Goal: Use online tool/utility: Utilize a website feature to perform a specific function

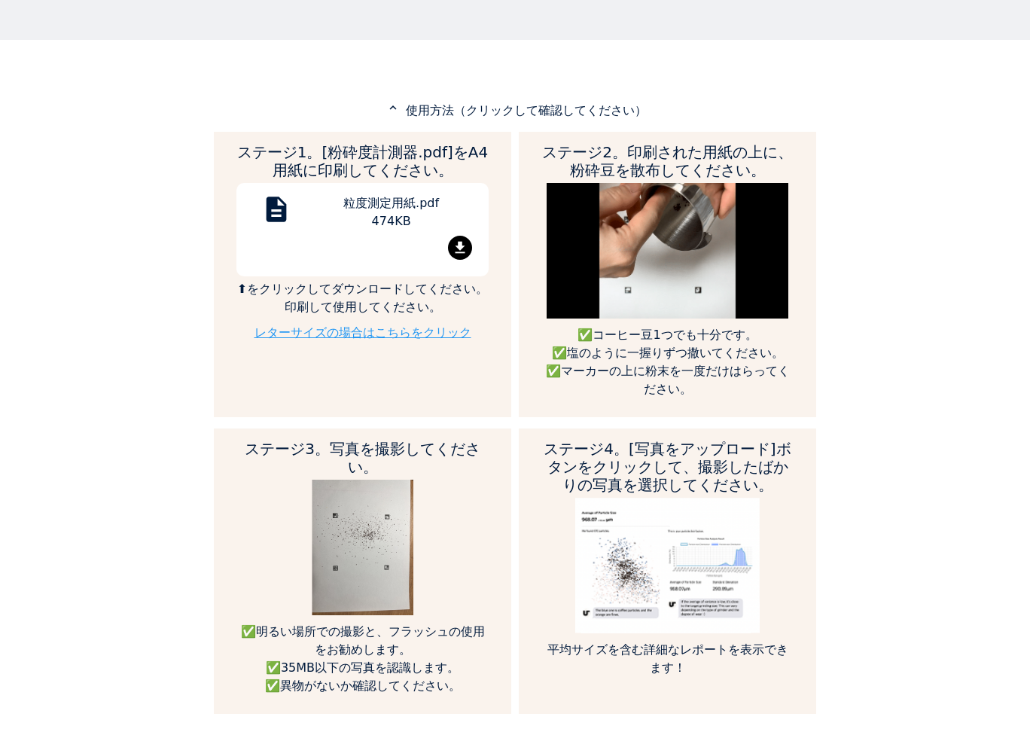
scroll to position [723, 0]
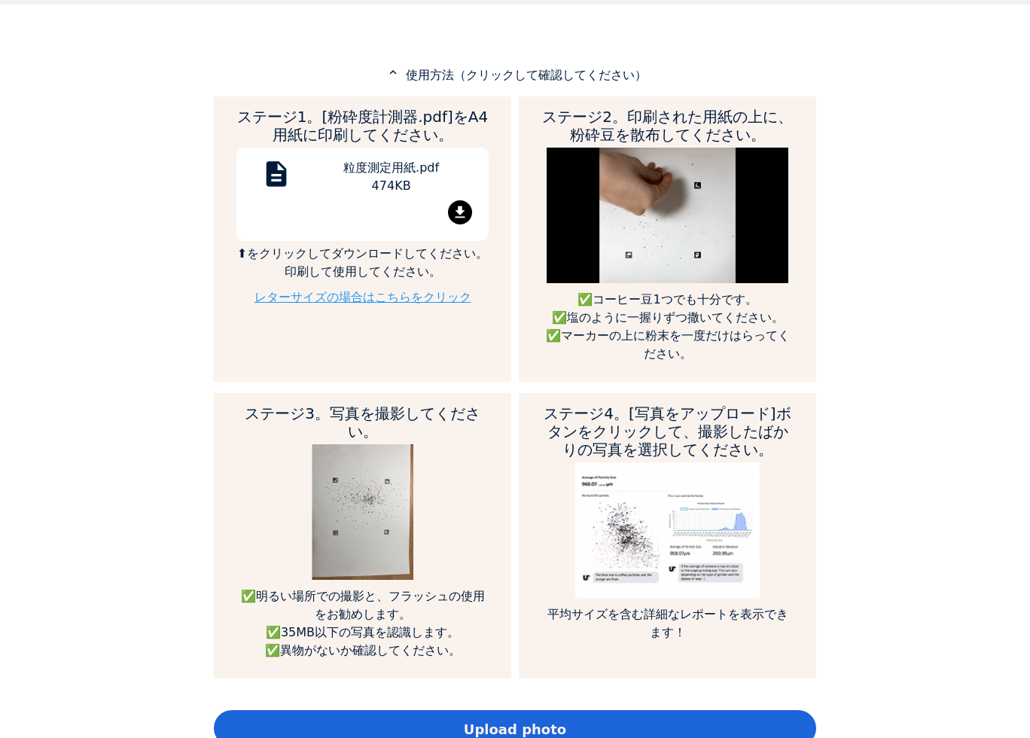
click at [453, 215] on mat-icon "file_download" at bounding box center [460, 212] width 24 height 24
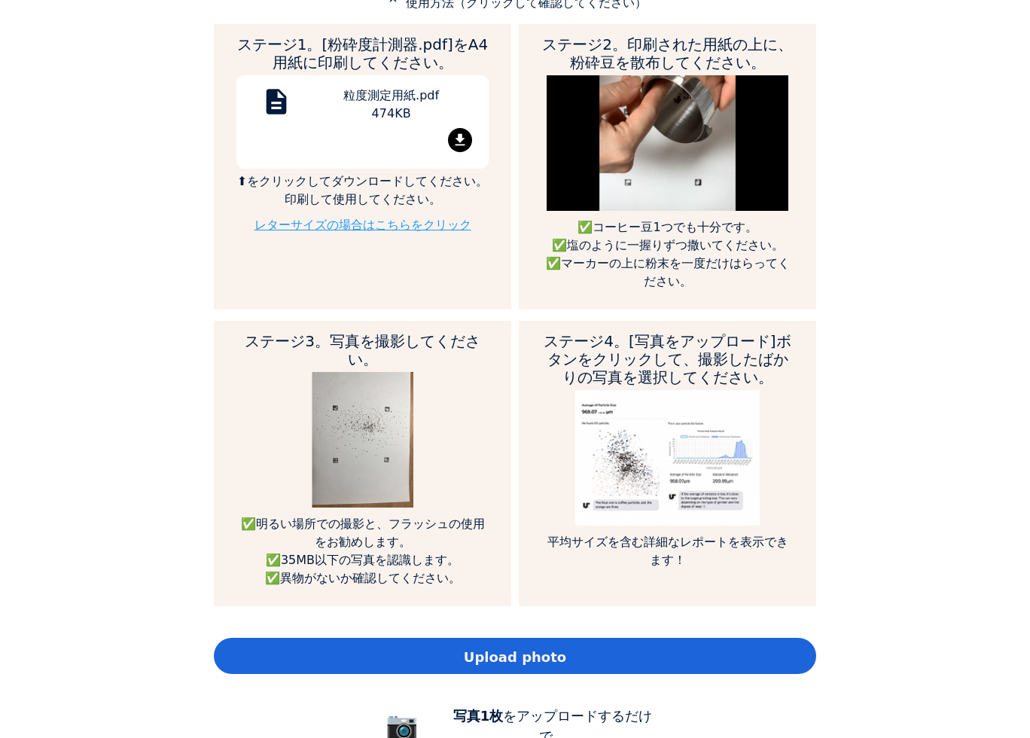
scroll to position [904, 0]
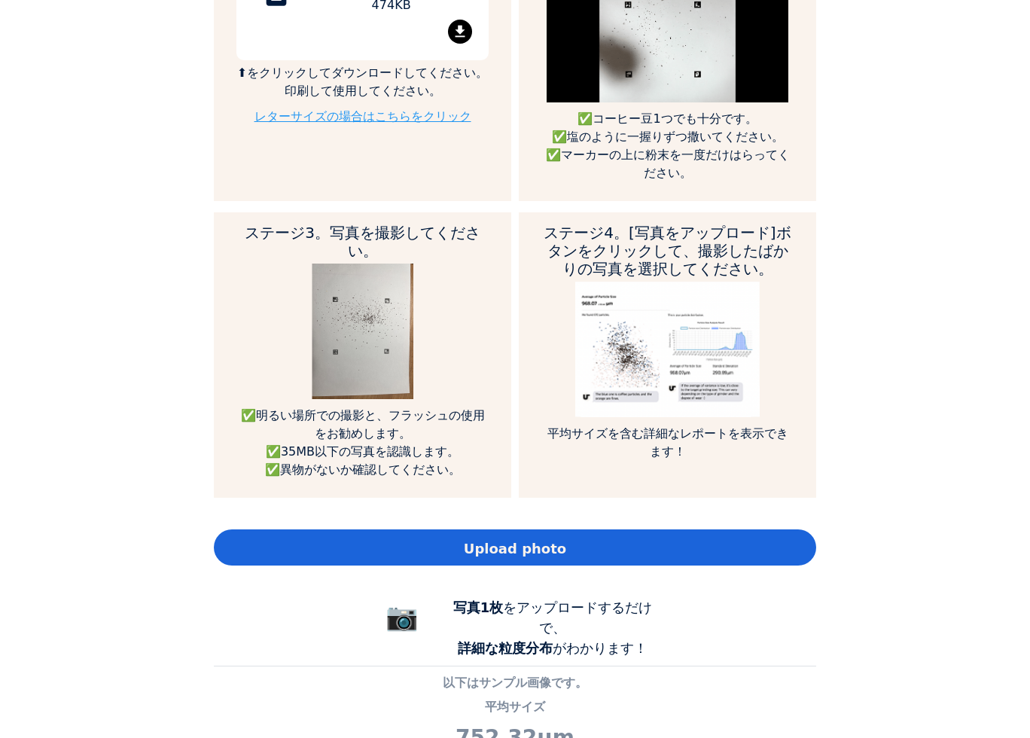
click at [533, 555] on span "Upload photo" at bounding box center [515, 548] width 102 height 20
click at [547, 555] on span "Upload photo" at bounding box center [515, 548] width 102 height 20
click at [128, 22] on div "Home Courses About us Tools Sign in" at bounding box center [515, 369] width 1030 height 738
click at [526, 547] on span "Upload photo" at bounding box center [515, 548] width 102 height 20
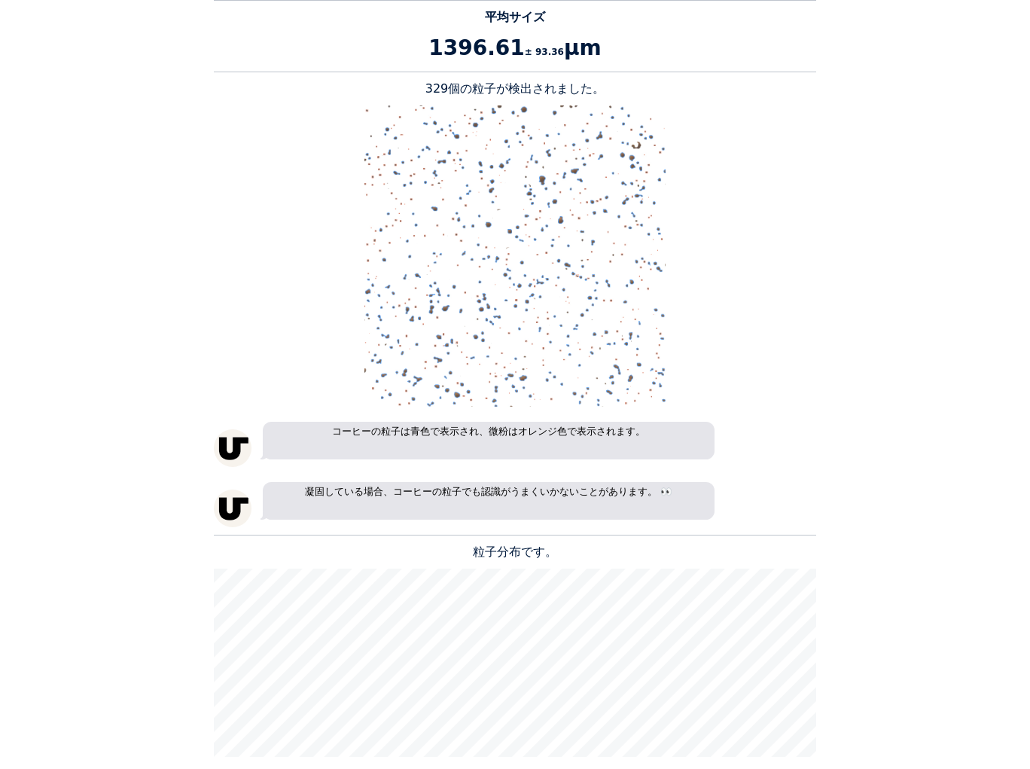
scroll to position [1556, 0]
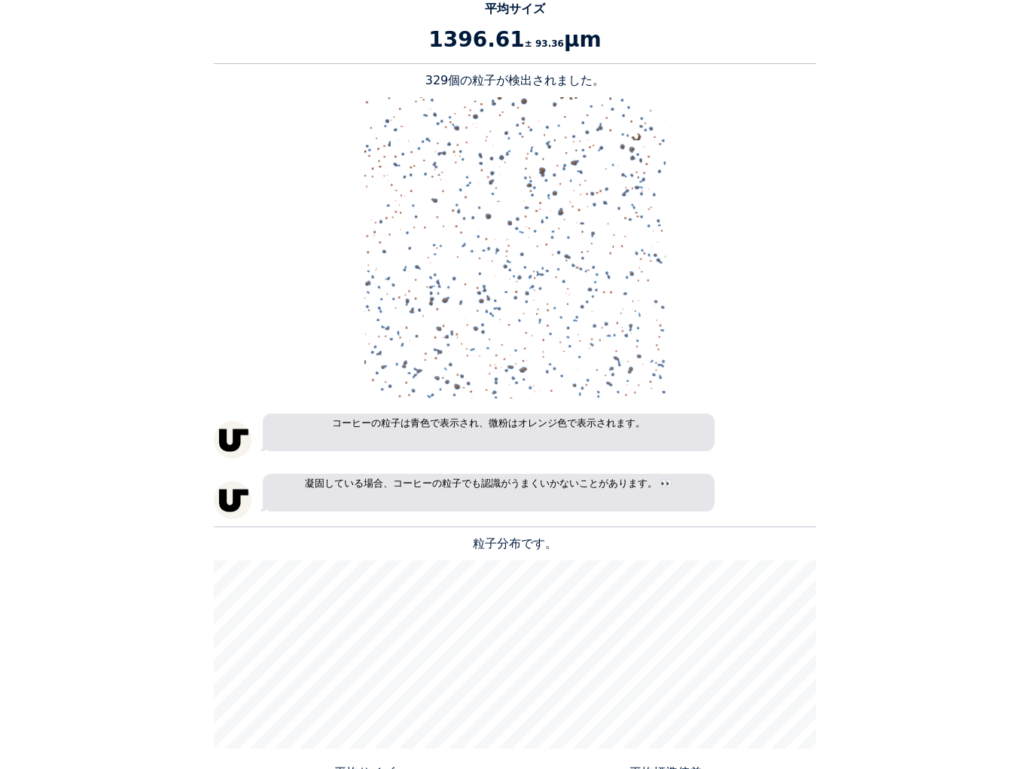
click at [117, 617] on div "Home Courses About us Tools Sign in" at bounding box center [515, 384] width 1030 height 769
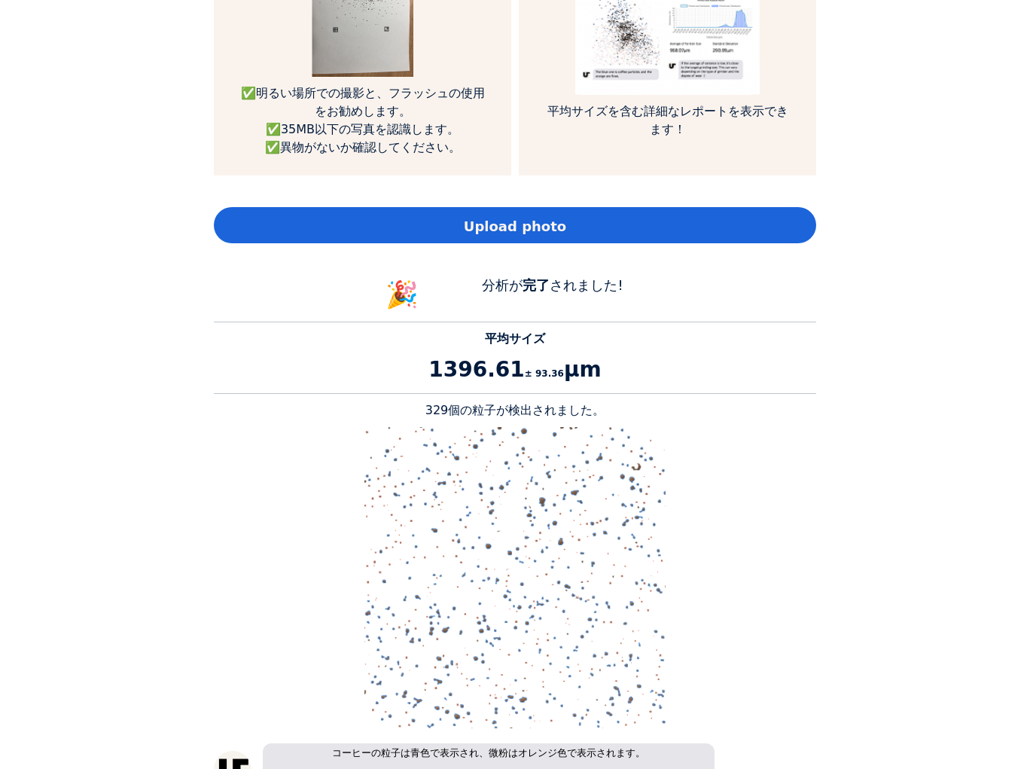
scroll to position [1194, 0]
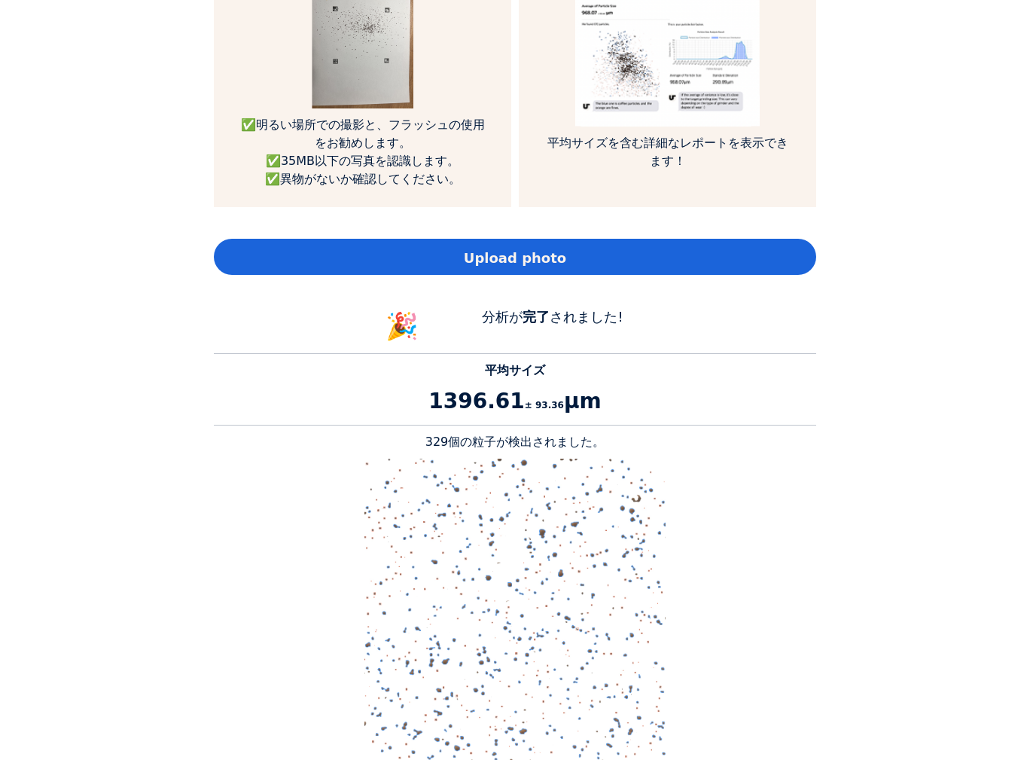
click at [533, 259] on span "Upload photo" at bounding box center [515, 258] width 102 height 20
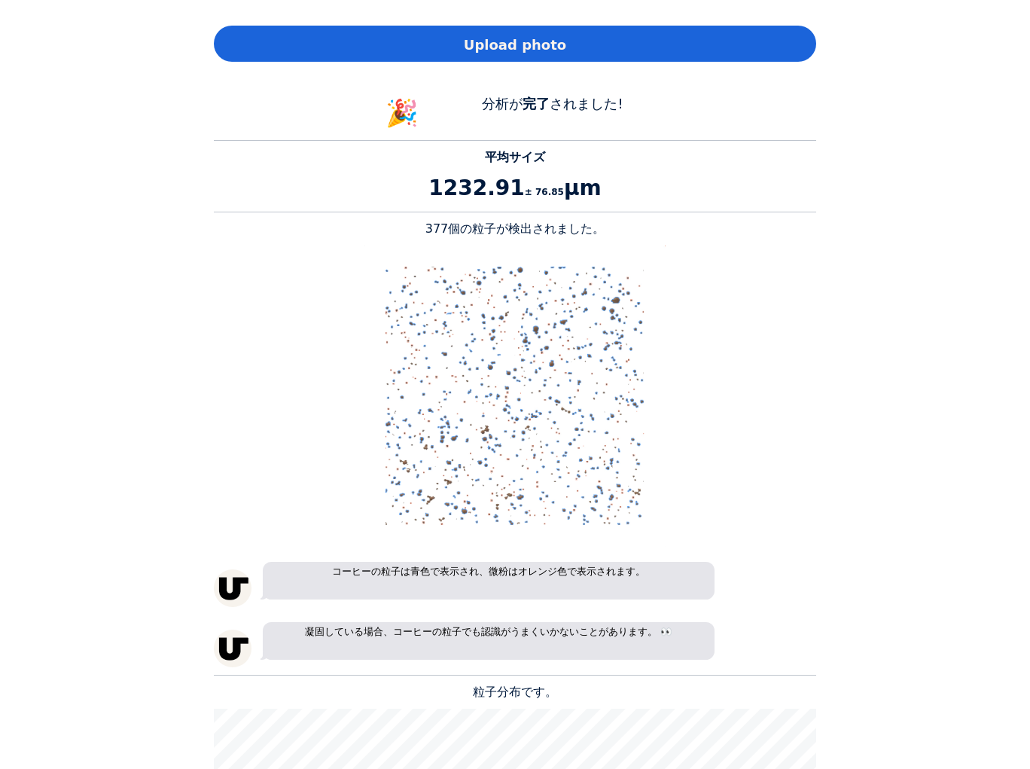
scroll to position [1285, 0]
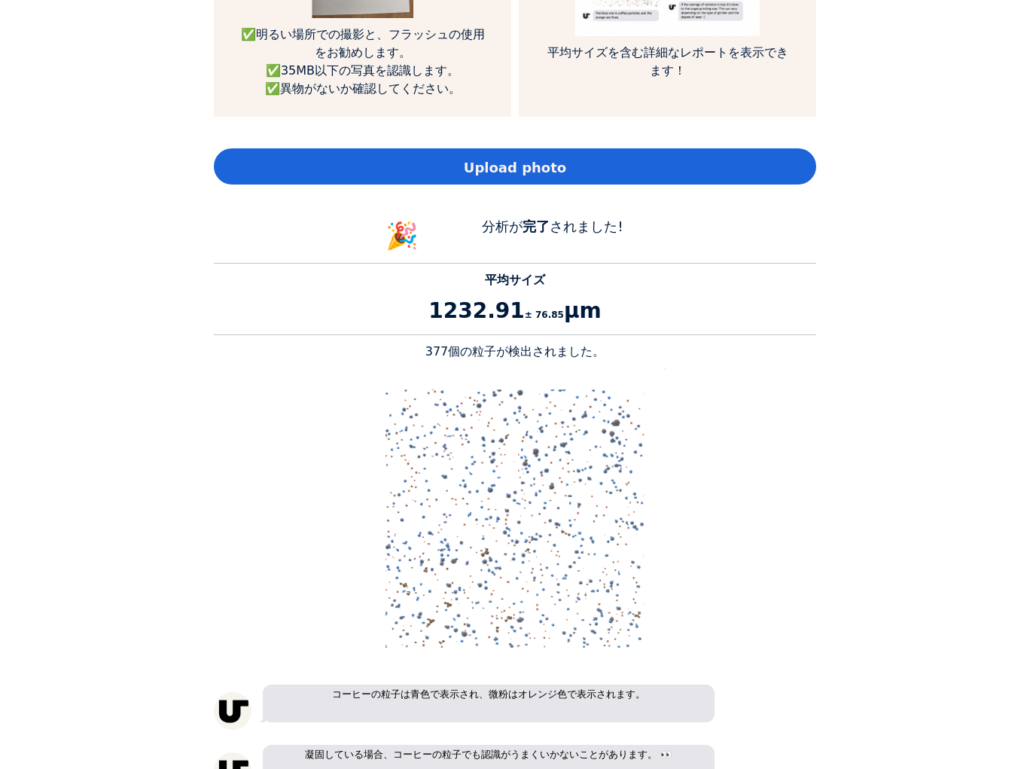
click at [527, 163] on span "Upload photo" at bounding box center [515, 167] width 102 height 20
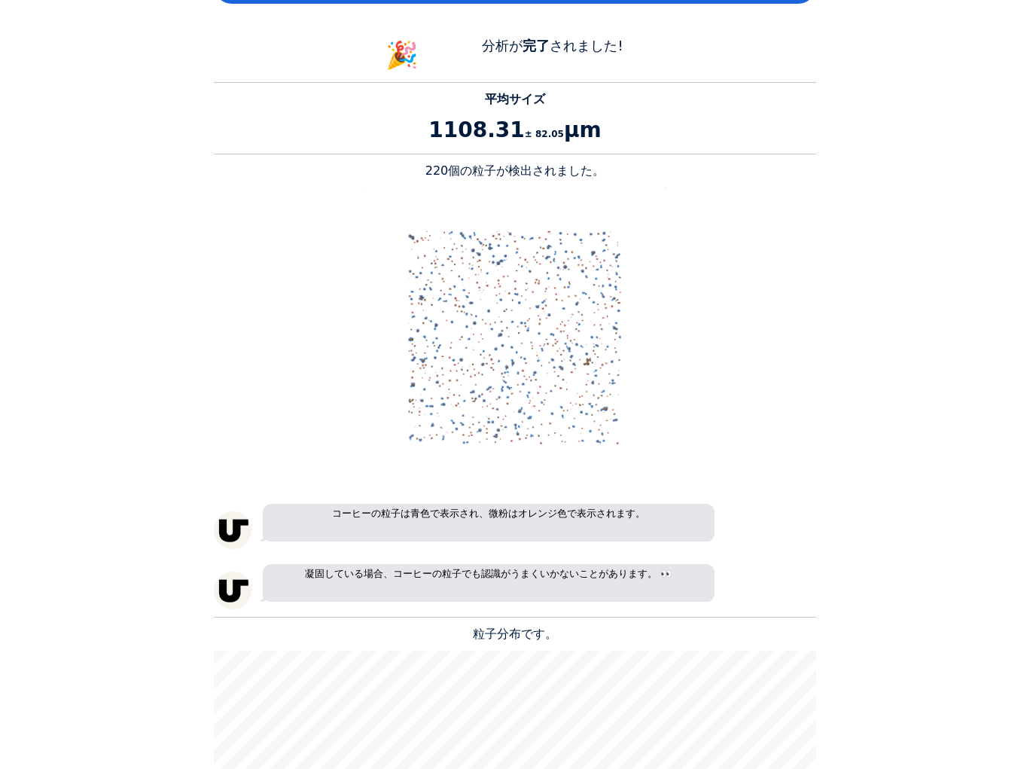
scroll to position [1556, 0]
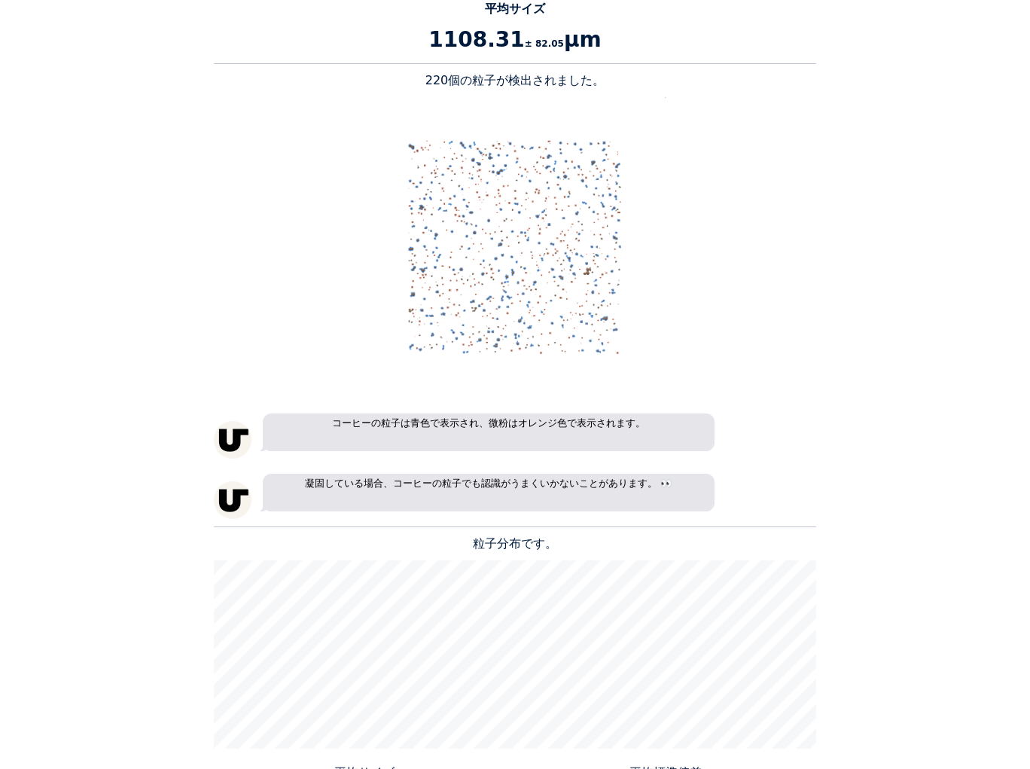
click at [877, 564] on div "Home Courses About us Tools Sign in" at bounding box center [515, 384] width 1030 height 769
